Goal: Task Accomplishment & Management: Manage account settings

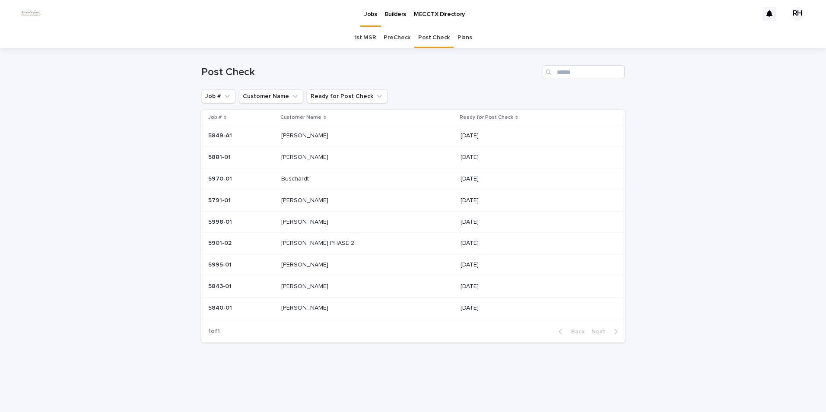
click at [304, 287] on p "[PERSON_NAME]" at bounding box center [305, 285] width 49 height 9
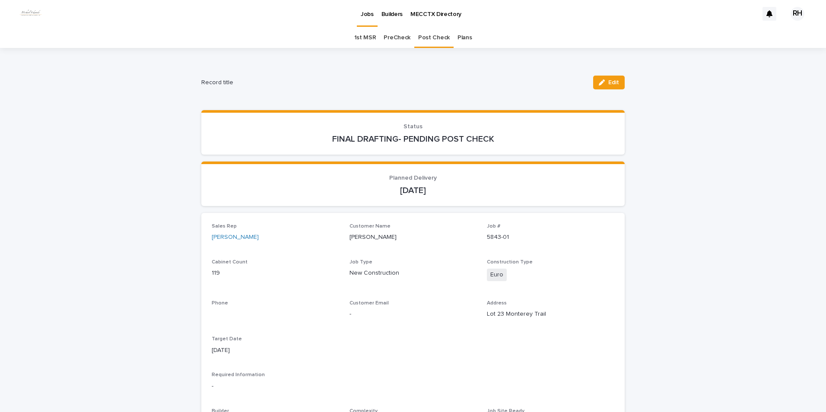
drag, startPoint x: 608, startPoint y: 83, endPoint x: 566, endPoint y: 113, distance: 51.7
click at [609, 83] on span "Edit" at bounding box center [614, 83] width 11 height 6
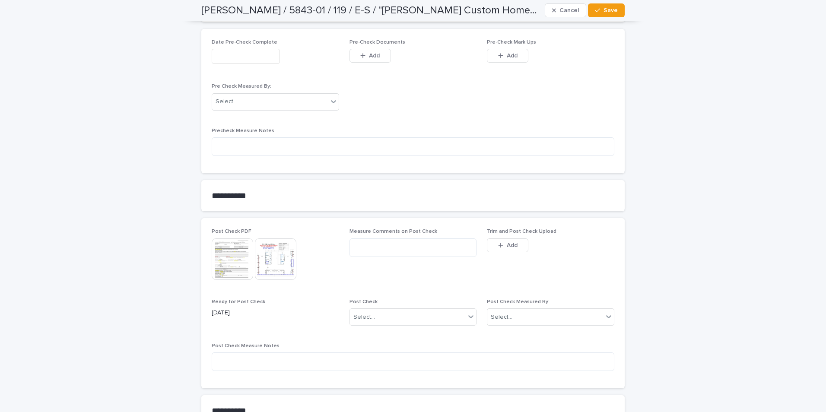
scroll to position [756, 0]
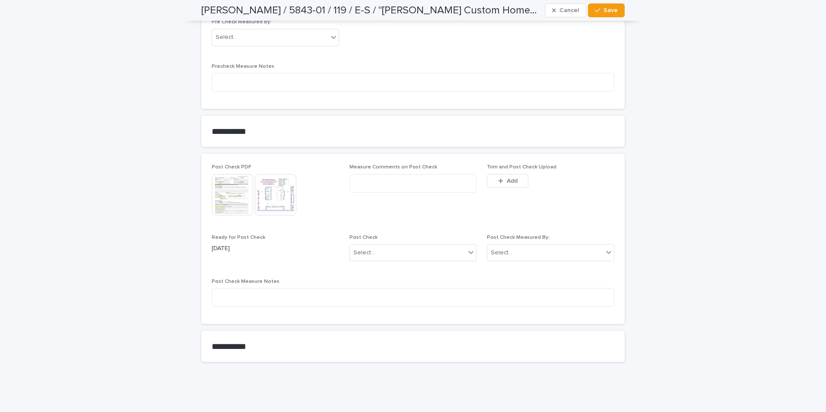
click at [507, 181] on span "Add" at bounding box center [512, 181] width 11 height 6
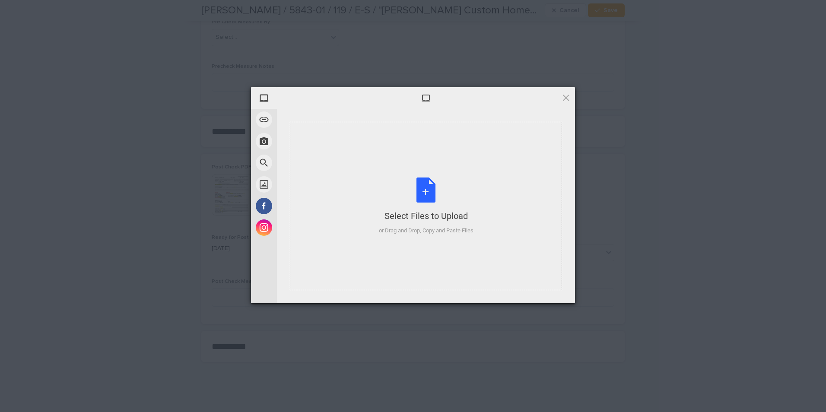
click at [389, 241] on div "Select Files to Upload or Drag and Drop, Copy and Paste Files" at bounding box center [426, 206] width 272 height 169
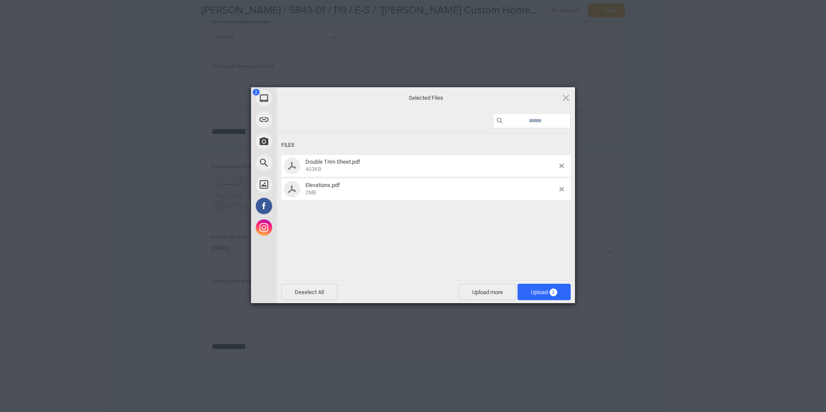
click at [532, 291] on span "Upload 2" at bounding box center [544, 292] width 26 height 6
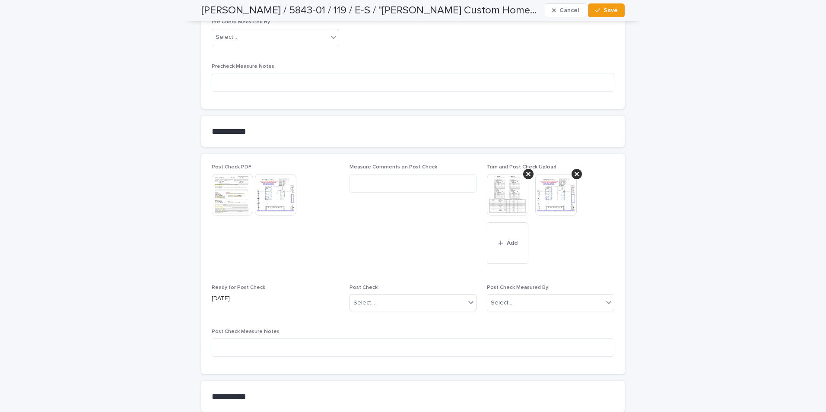
click at [504, 300] on div "Select..." at bounding box center [502, 303] width 22 height 9
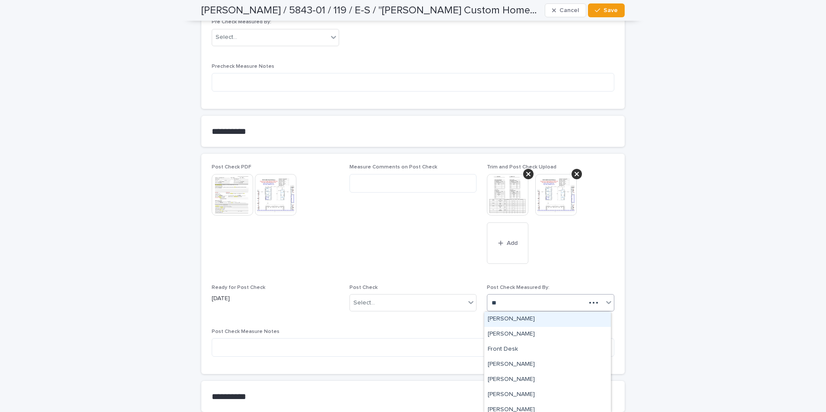
type input "***"
click at [506, 318] on div "[PERSON_NAME]" at bounding box center [548, 319] width 127 height 15
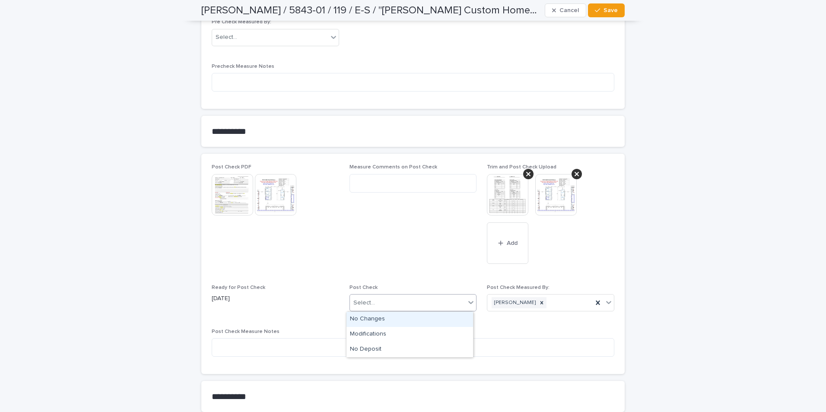
click at [403, 302] on div "Select..." at bounding box center [408, 303] width 116 height 14
click at [369, 331] on div "Modifications" at bounding box center [410, 334] width 127 height 15
click at [607, 10] on span "Save" at bounding box center [611, 10] width 14 height 6
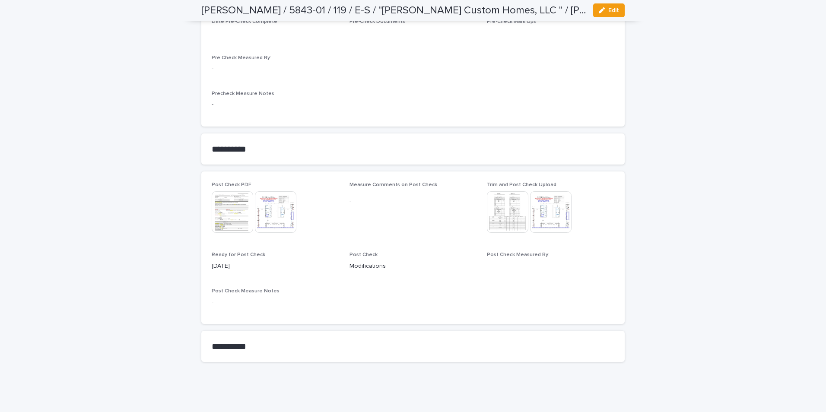
scroll to position [680, 0]
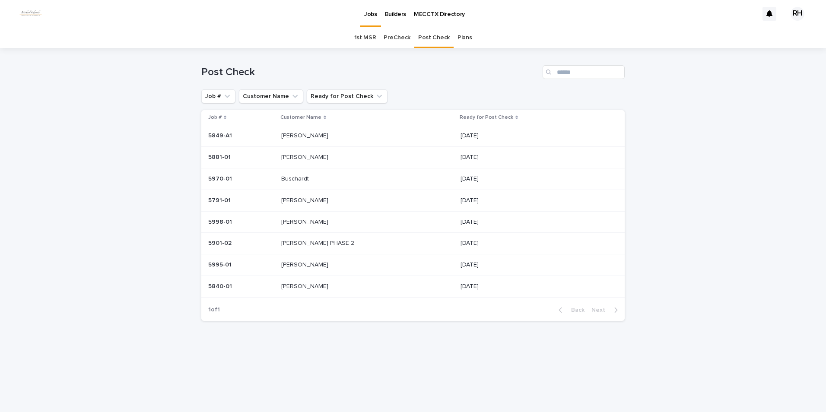
click at [303, 176] on p "Buschardt" at bounding box center [295, 178] width 29 height 9
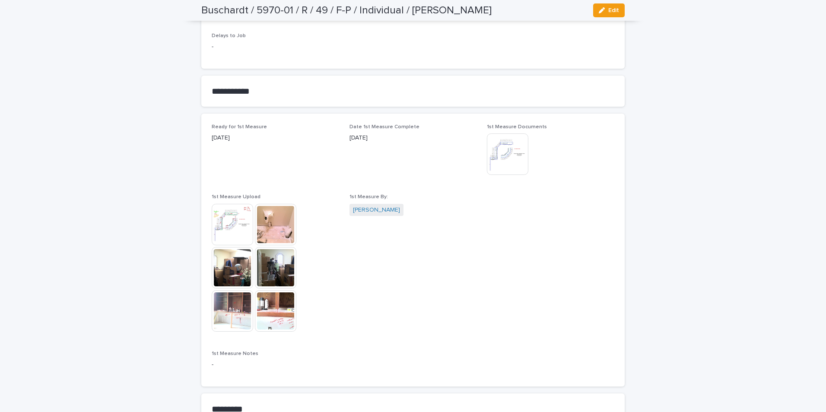
scroll to position [475, 0]
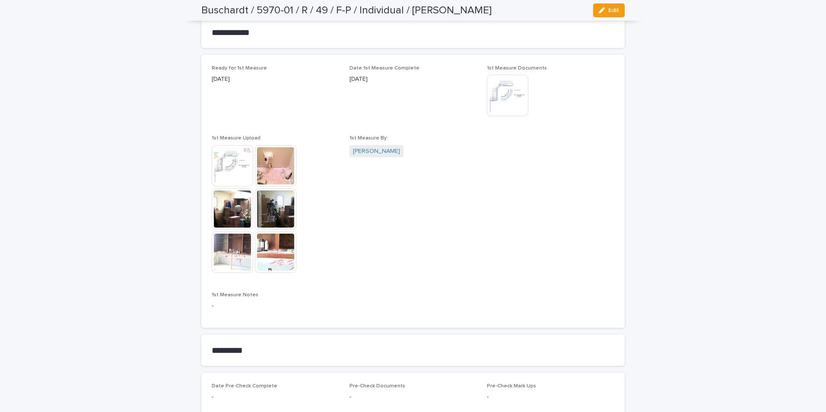
click at [237, 255] on img at bounding box center [232, 252] width 41 height 41
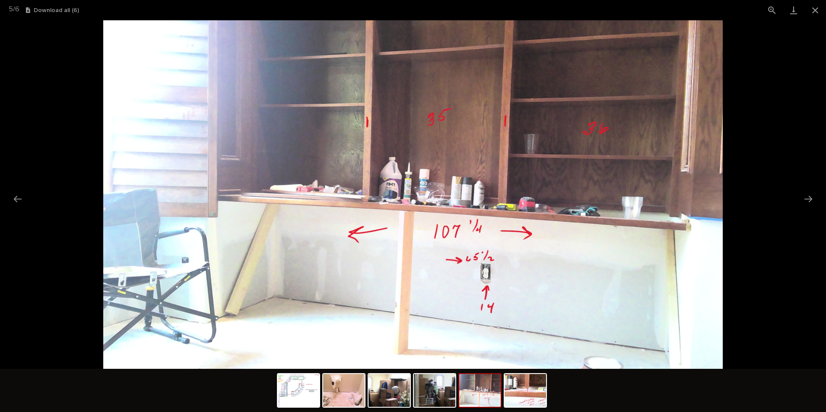
click at [810, 198] on button "Next slide" at bounding box center [809, 199] width 18 height 17
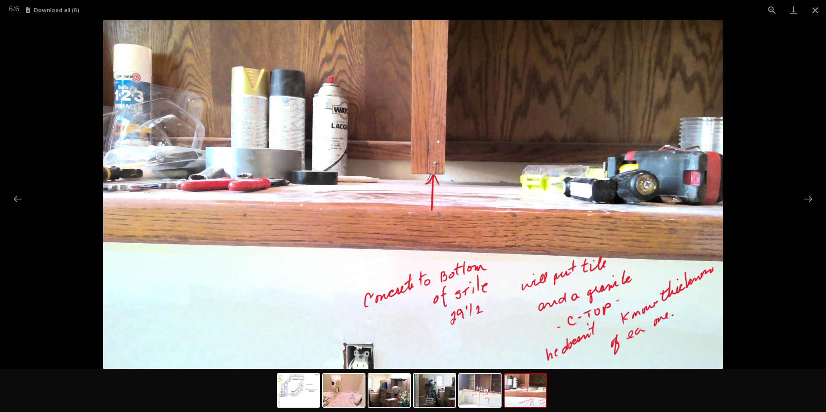
click at [814, 13] on button "Close gallery" at bounding box center [816, 10] width 22 height 20
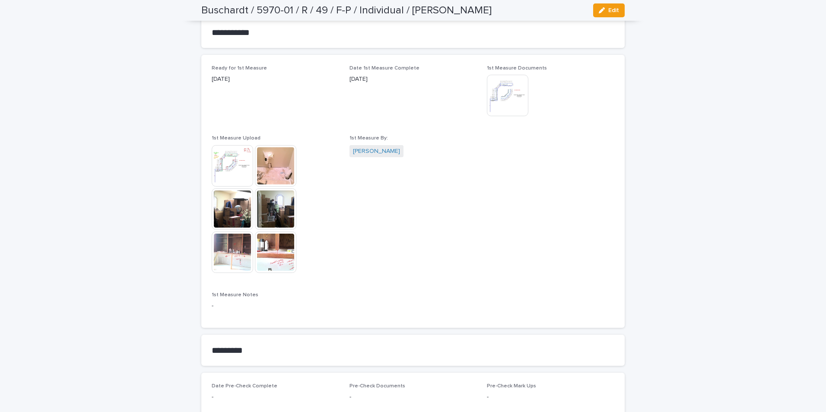
click at [500, 96] on img at bounding box center [507, 95] width 41 height 41
